Goal: Transaction & Acquisition: Purchase product/service

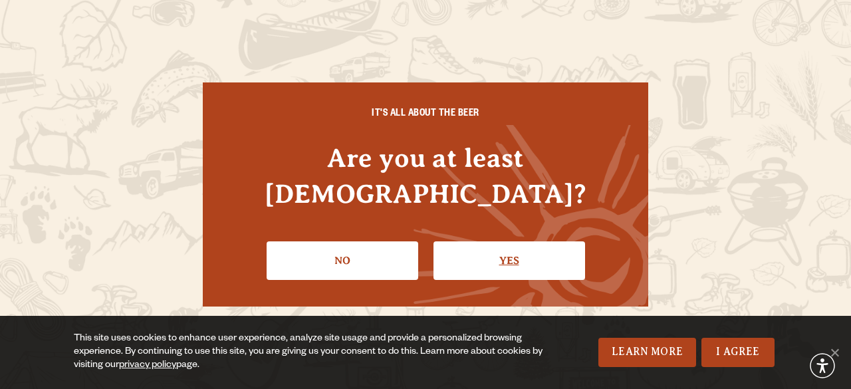
click at [500, 254] on link "Yes" at bounding box center [510, 260] width 152 height 39
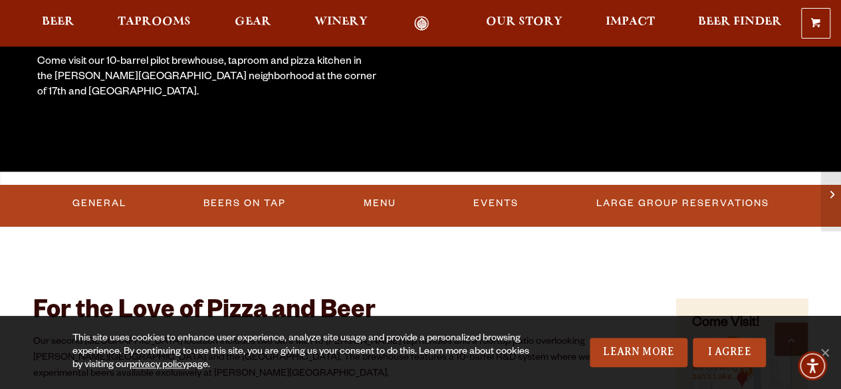
scroll to position [382, 0]
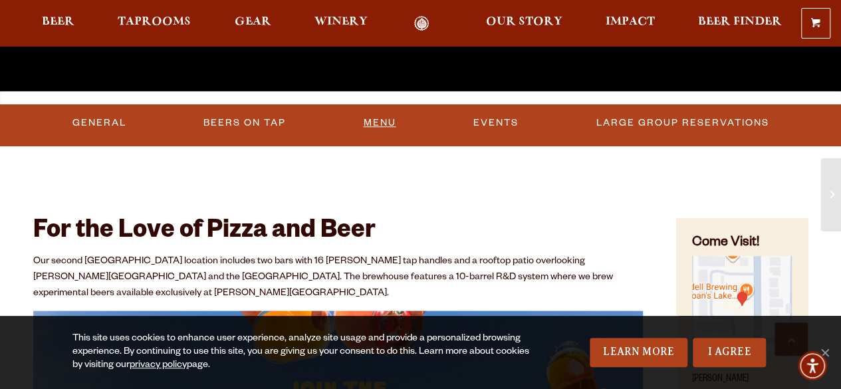
click at [366, 110] on link "Menu" at bounding box center [380, 123] width 43 height 31
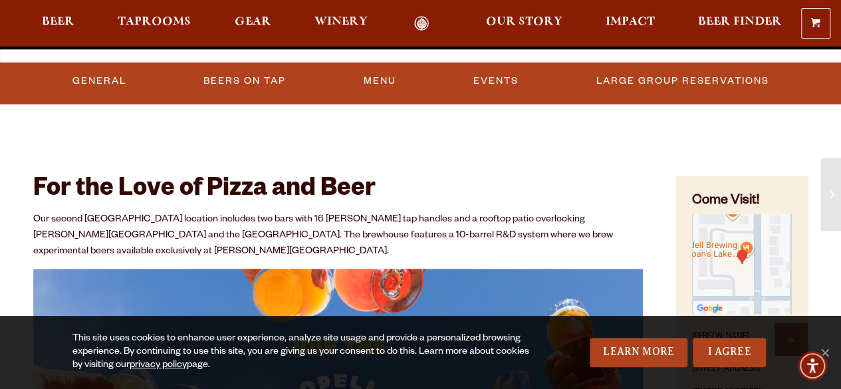
scroll to position [426, 0]
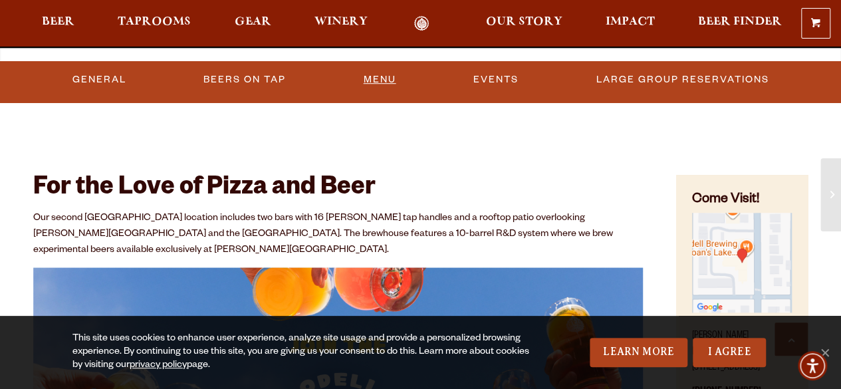
click at [386, 74] on link "Menu" at bounding box center [380, 80] width 43 height 31
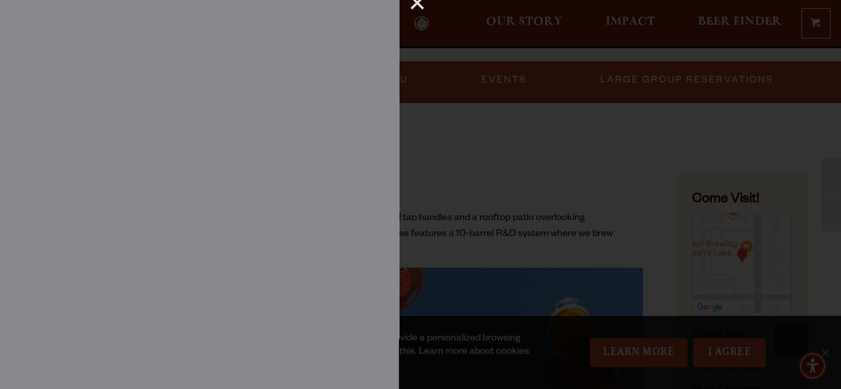
click at [412, 9] on div "×" at bounding box center [412, 8] width 26 height 17
